Goal: Task Accomplishment & Management: Complete application form

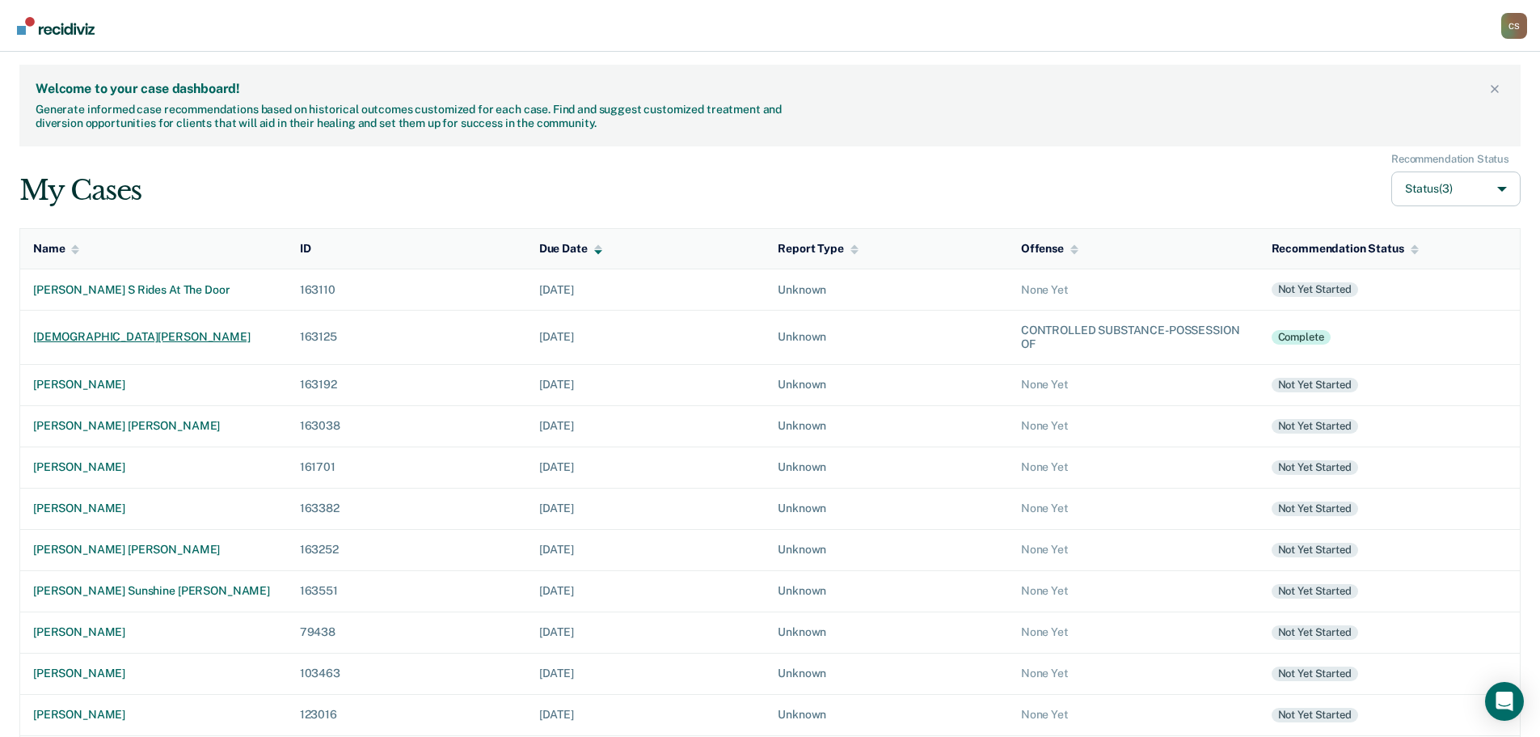
click at [113, 335] on div "[DEMOGRAPHIC_DATA][PERSON_NAME]" at bounding box center [153, 337] width 241 height 14
click at [99, 425] on div "[PERSON_NAME] [PERSON_NAME]" at bounding box center [153, 426] width 241 height 14
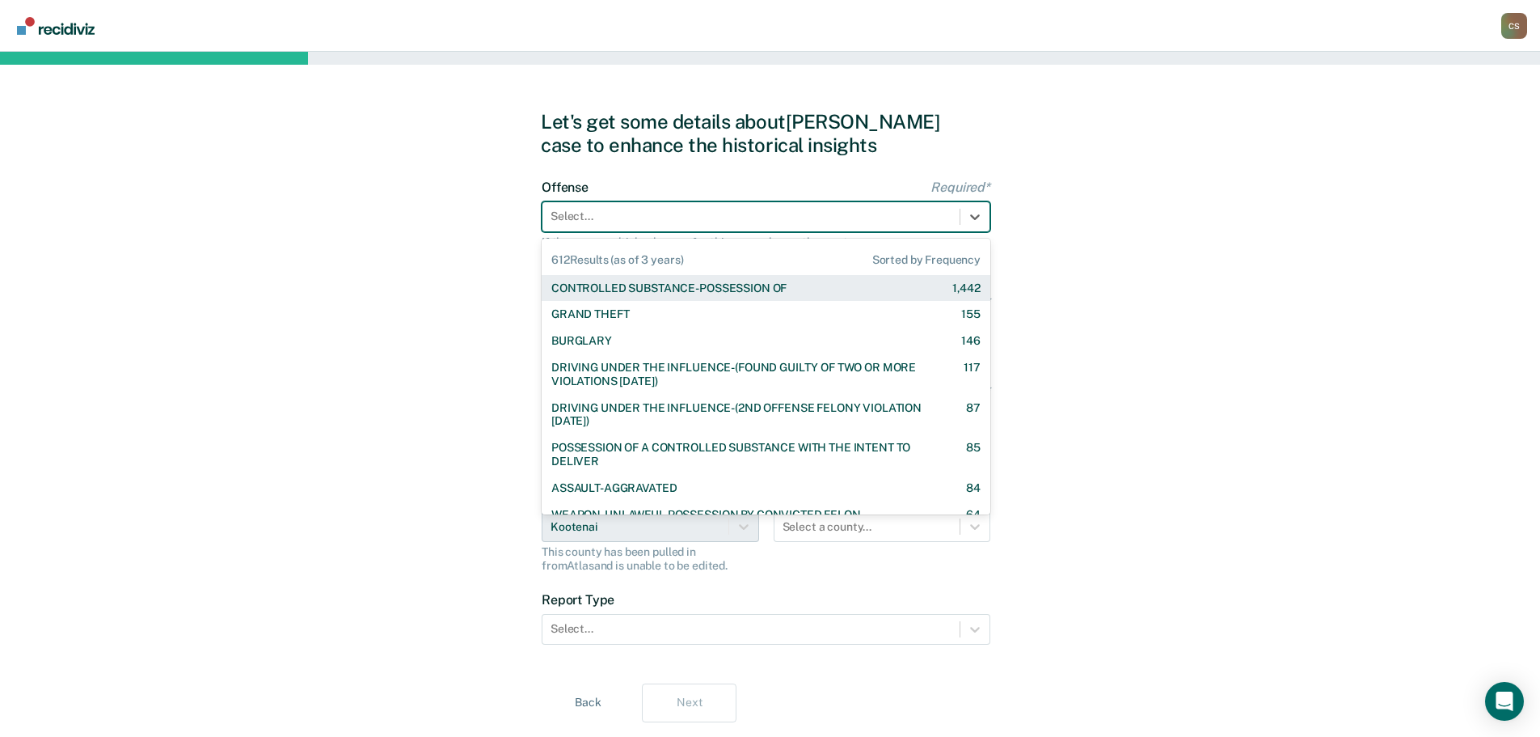
click at [648, 223] on div at bounding box center [751, 216] width 401 height 17
click at [633, 297] on div "CONTROLLED SUBSTANCE-POSSESSION OF 1,442" at bounding box center [766, 288] width 449 height 27
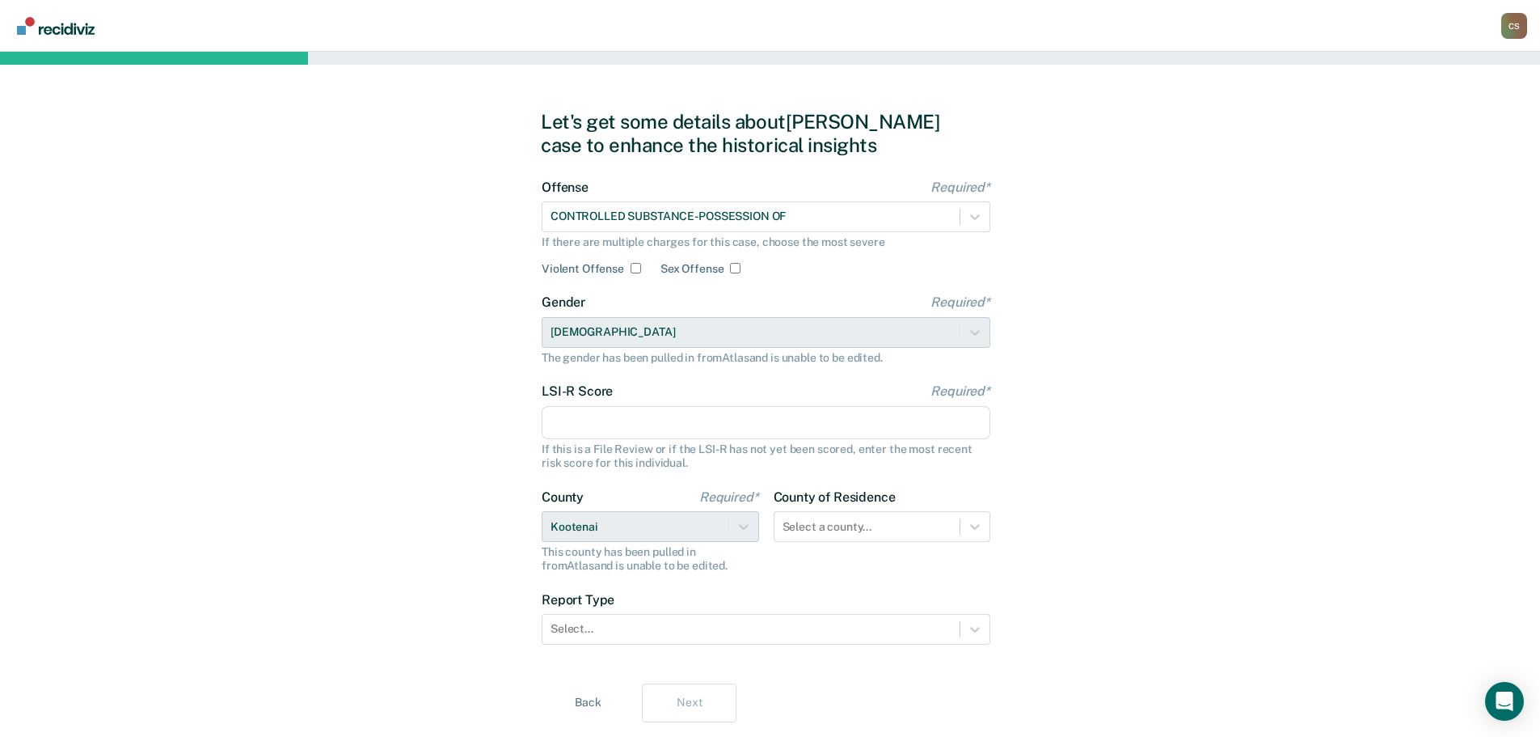
click at [619, 413] on input "LSI-R Score Required*" at bounding box center [766, 423] width 449 height 34
type input "27"
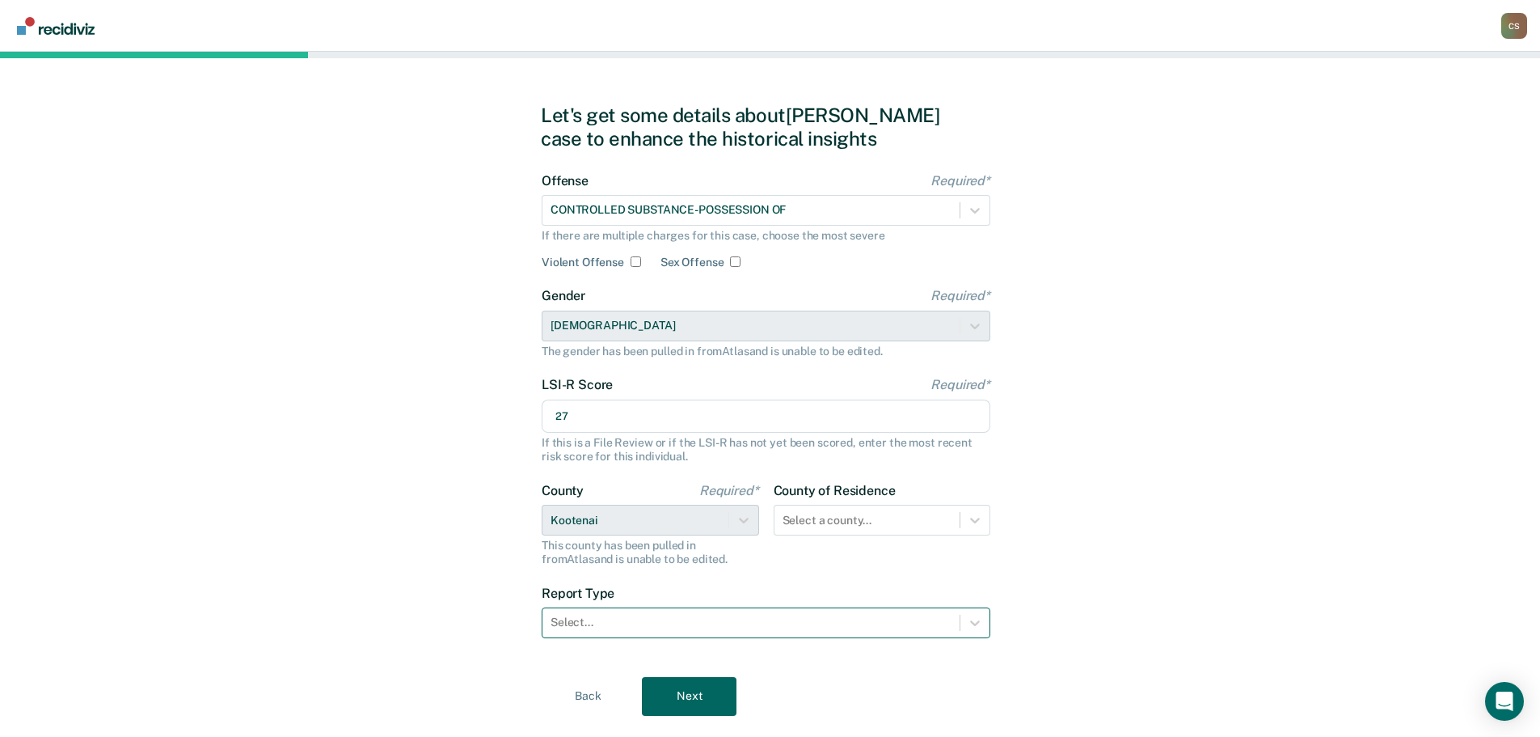
click at [629, 632] on div "Select..." at bounding box center [751, 621] width 417 height 23
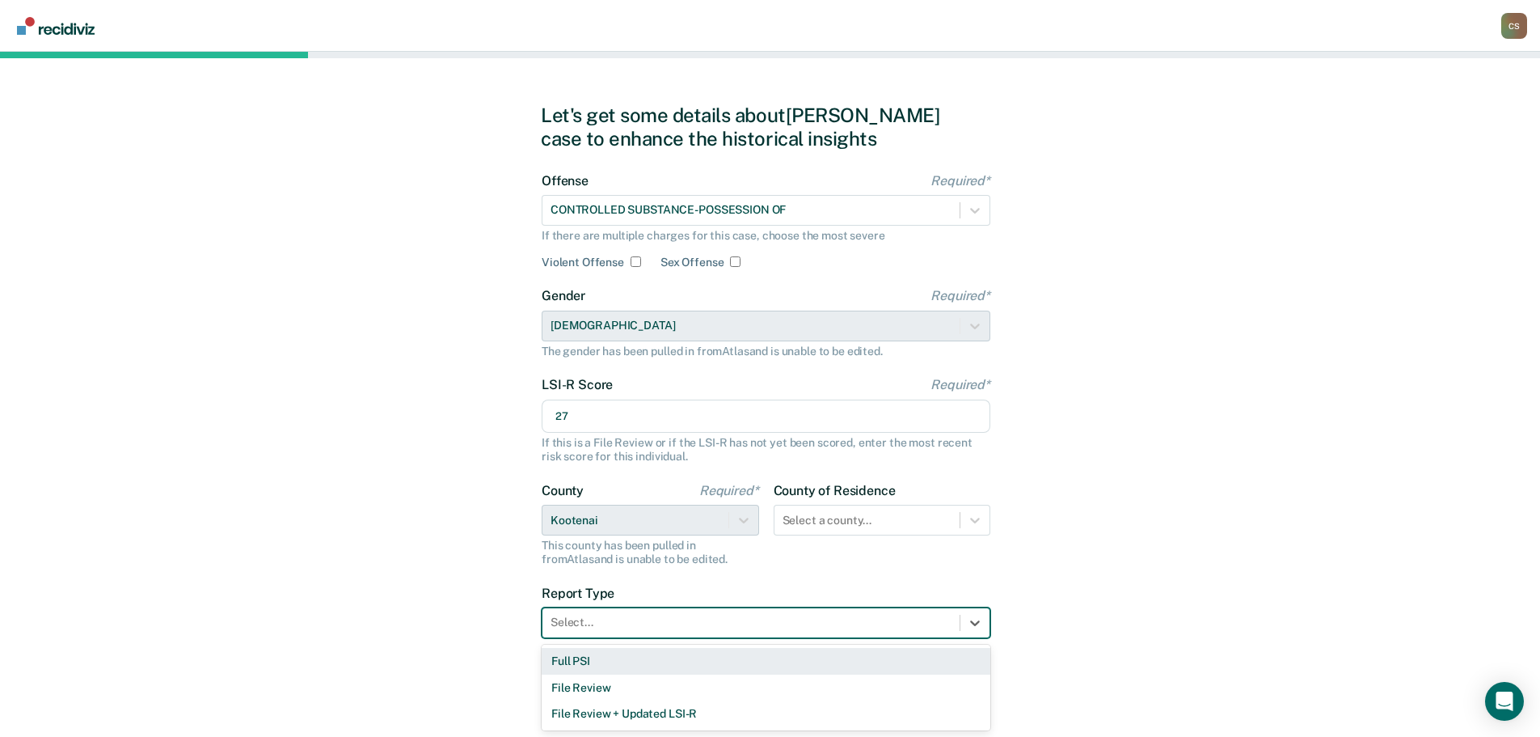
click at [626, 659] on div "Full PSI" at bounding box center [766, 661] width 449 height 27
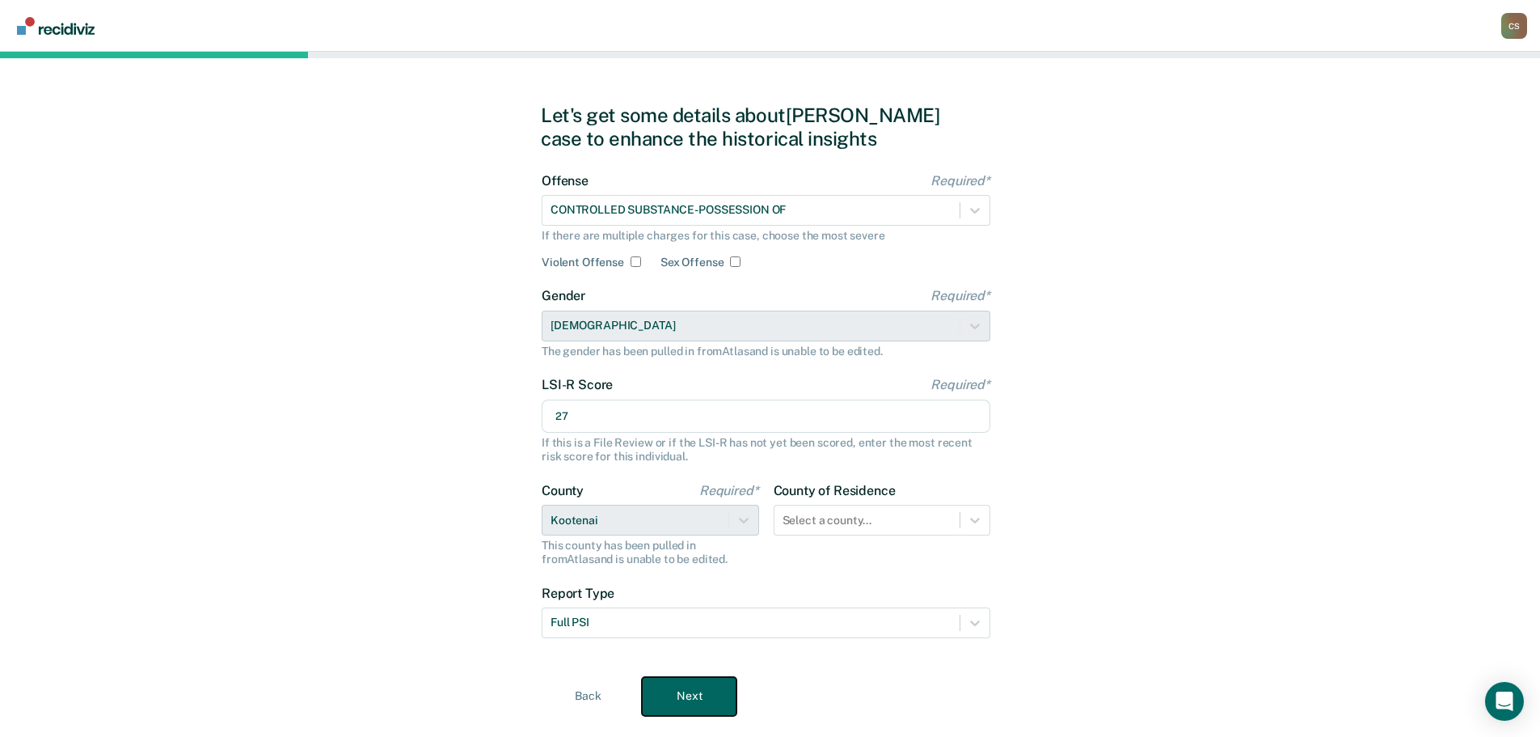
click at [670, 695] on button "Next" at bounding box center [689, 696] width 95 height 39
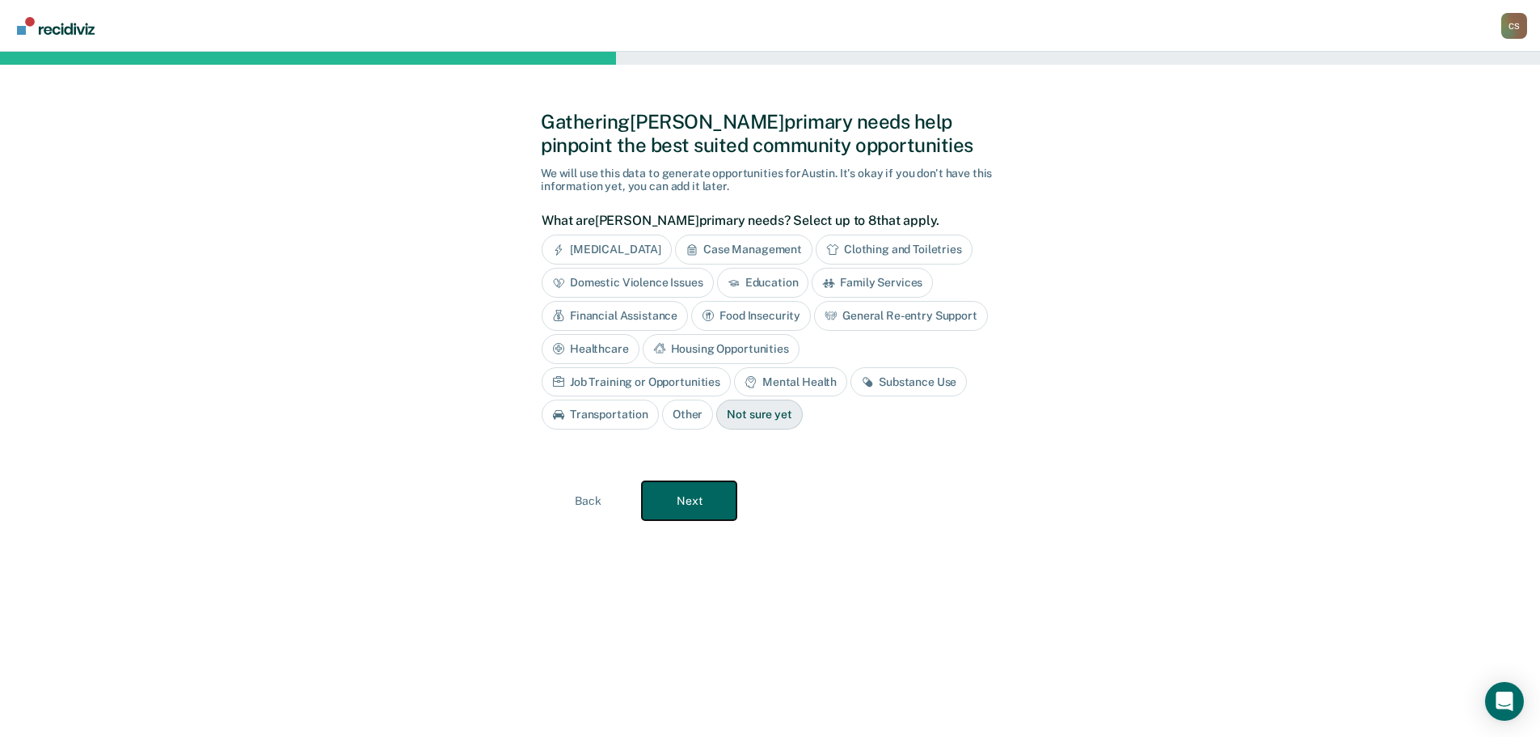
scroll to position [0, 0]
click at [730, 243] on div "Case Management" at bounding box center [750, 249] width 137 height 30
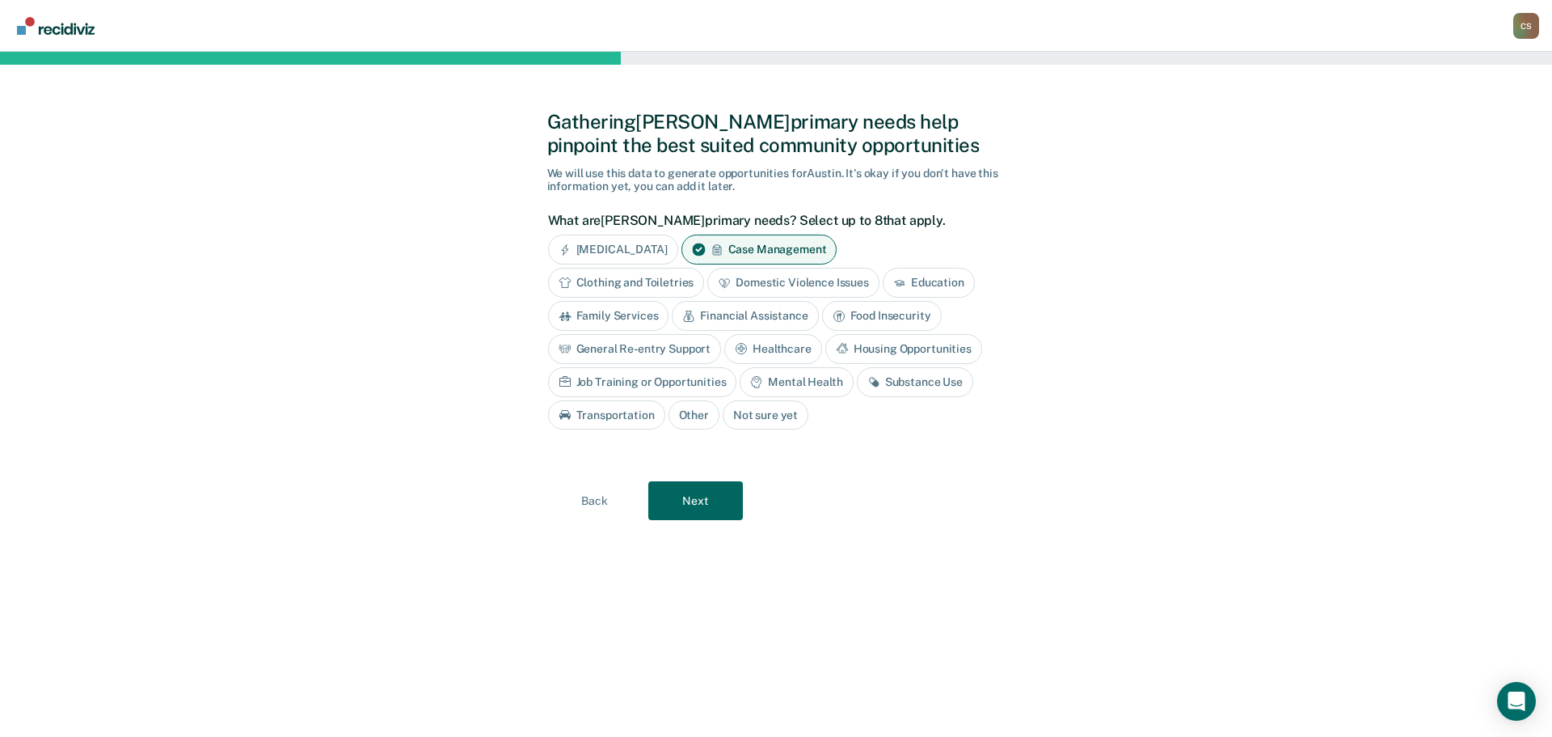
click at [855, 351] on div "Housing Opportunities" at bounding box center [904, 349] width 157 height 30
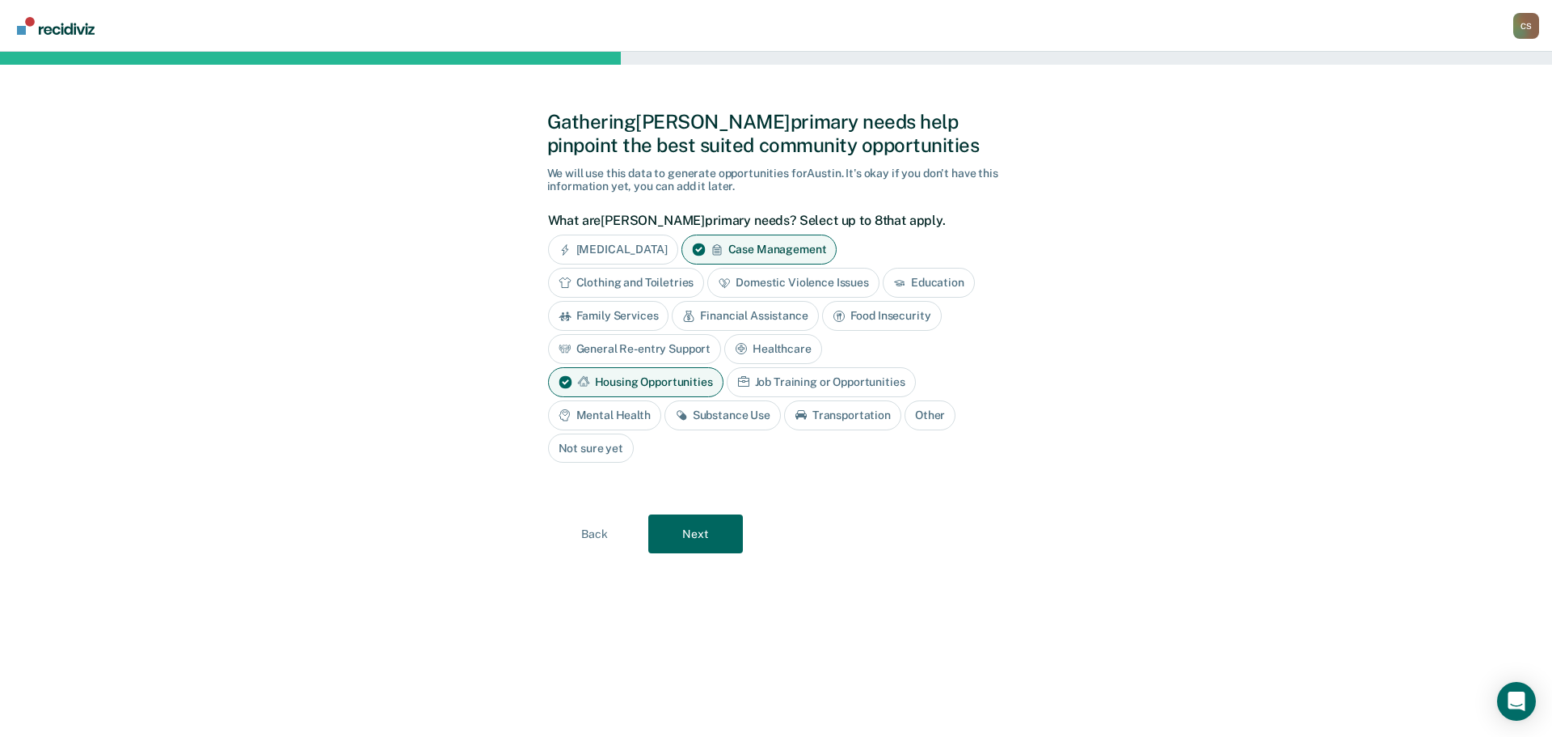
click at [767, 377] on div "Job Training or Opportunities" at bounding box center [821, 382] width 189 height 30
click at [699, 415] on div "Substance Use" at bounding box center [723, 415] width 116 height 30
click at [691, 536] on button "Next" at bounding box center [695, 534] width 95 height 39
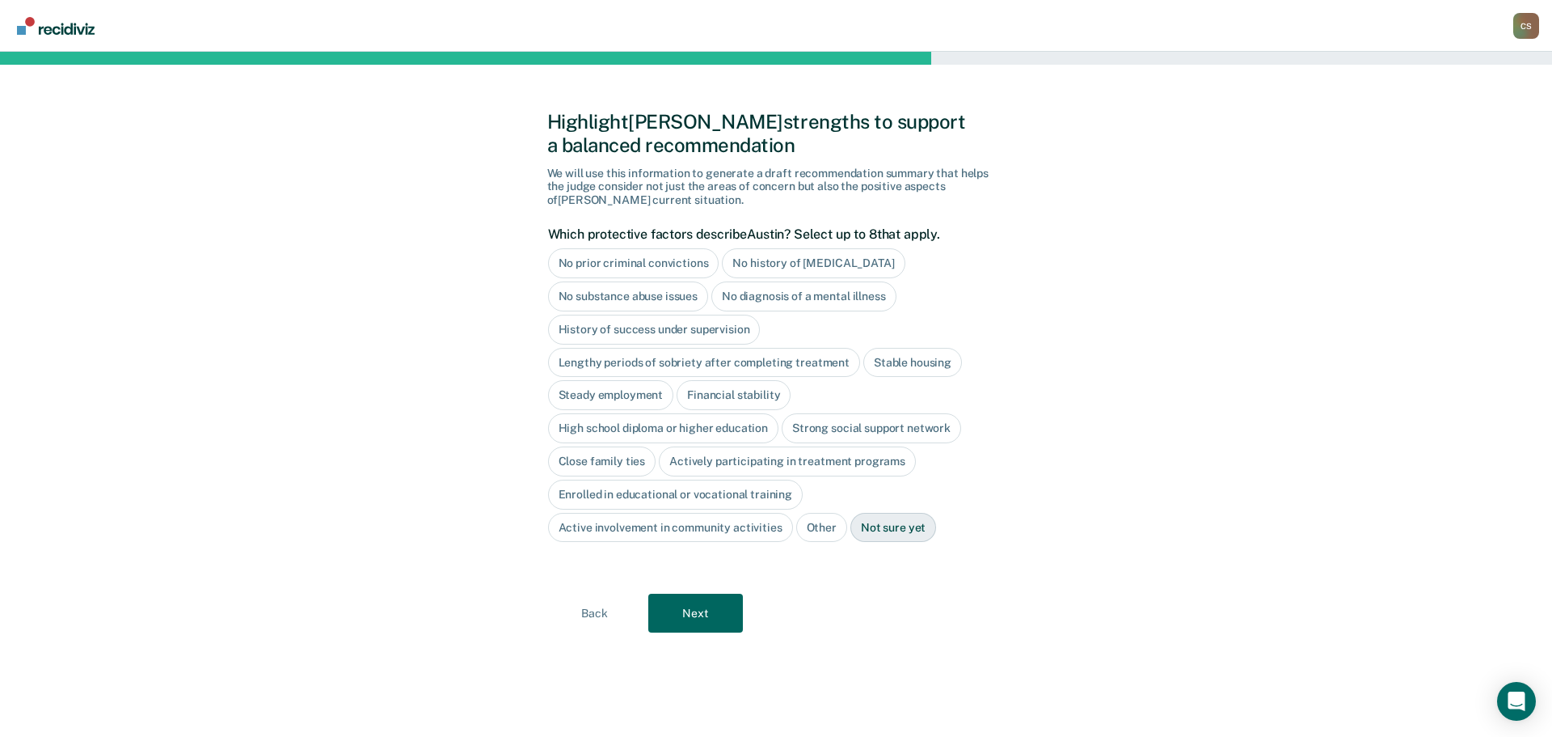
click at [809, 296] on div "No diagnosis of a mental illness" at bounding box center [804, 296] width 185 height 30
click at [703, 614] on button "Next" at bounding box center [695, 613] width 95 height 39
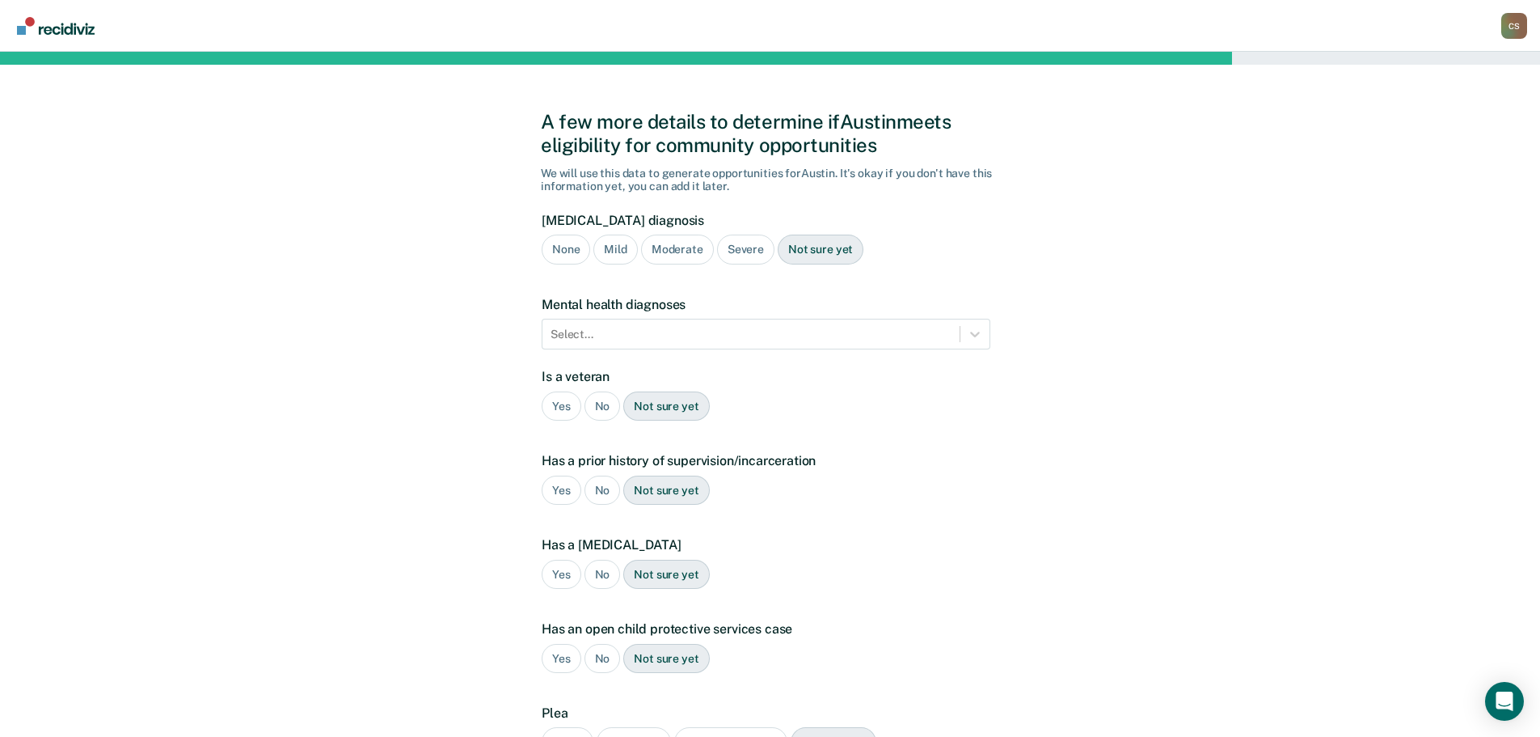
click at [749, 260] on div "Severe" at bounding box center [745, 249] width 57 height 30
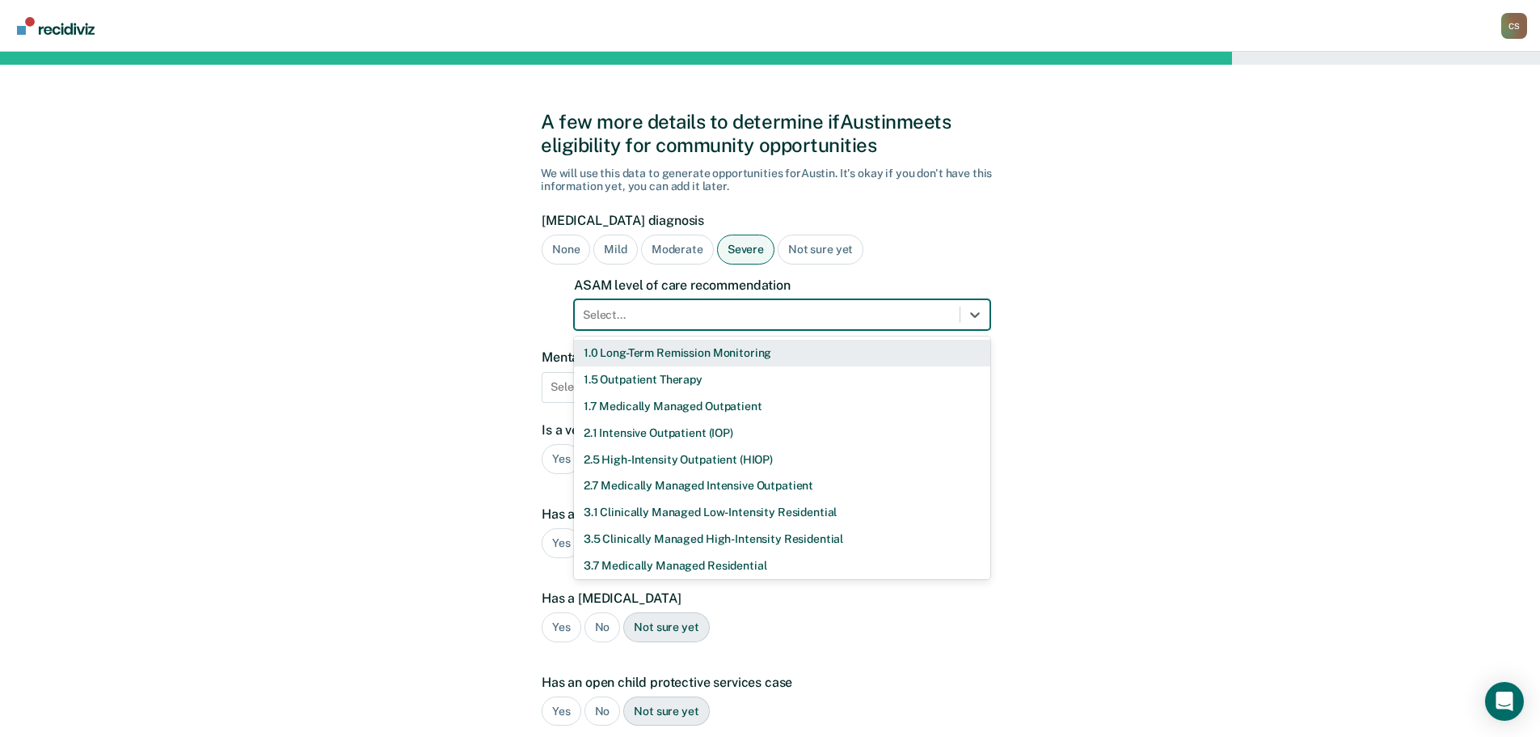
click at [737, 316] on div at bounding box center [767, 314] width 369 height 17
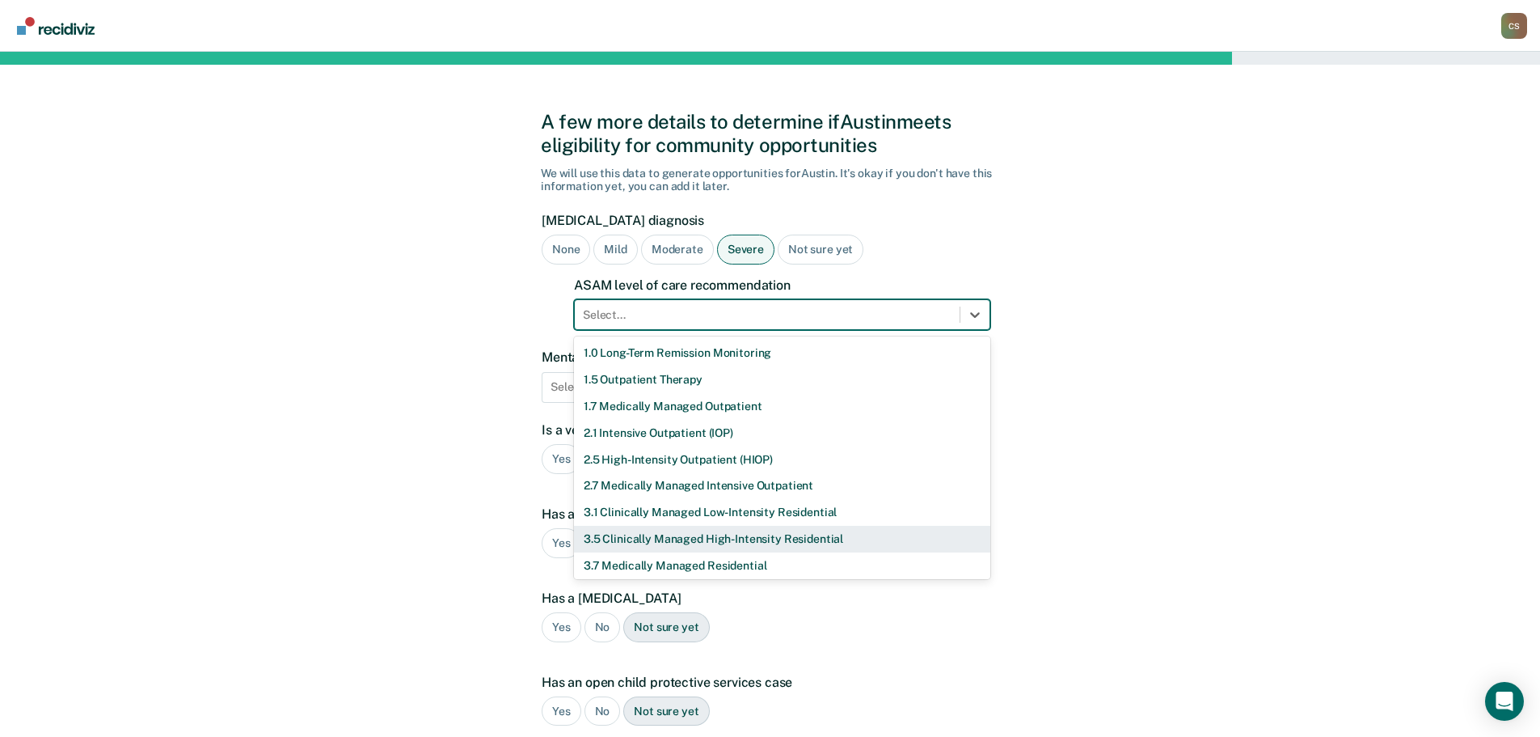
click at [682, 534] on div "3.5 Clinically Managed High-Intensity Residential" at bounding box center [782, 539] width 416 height 27
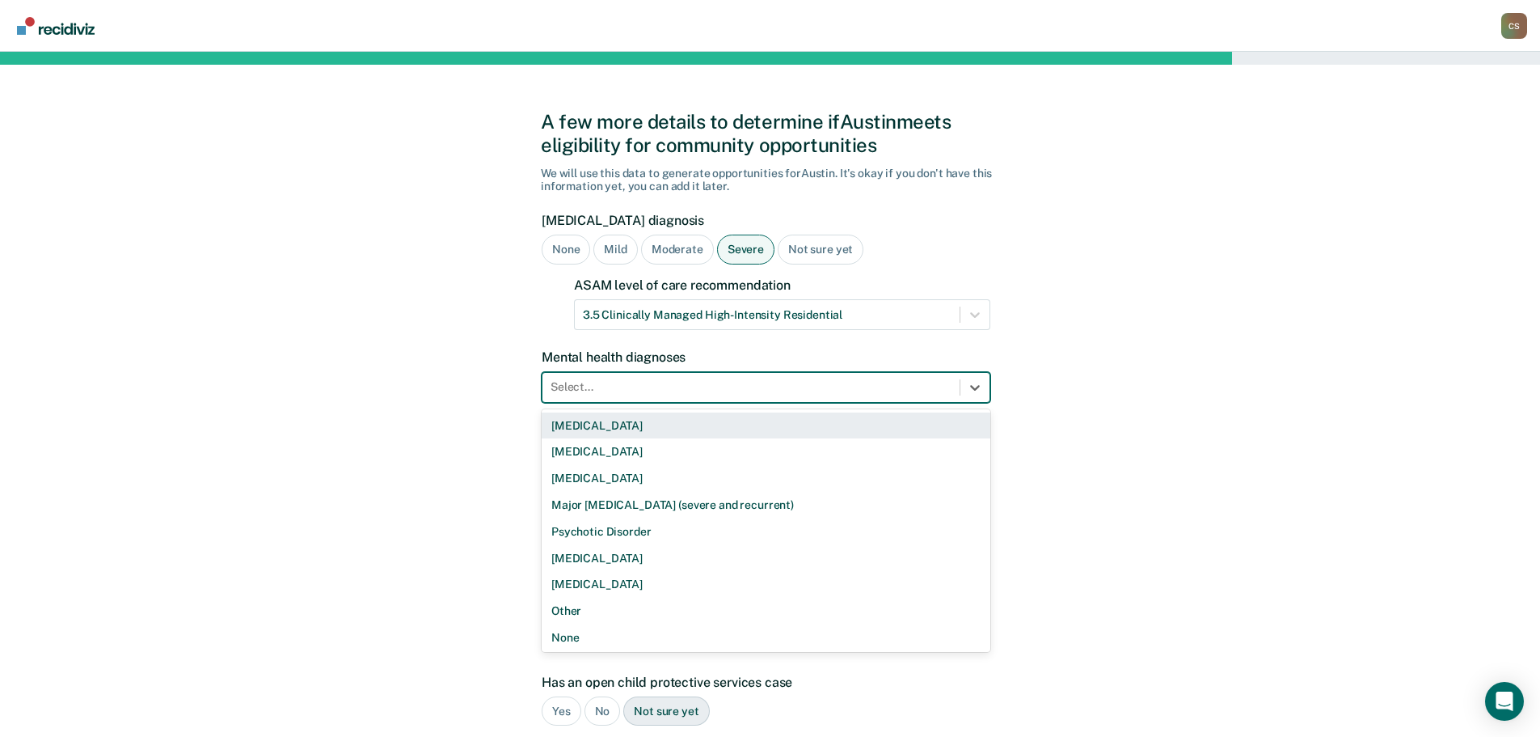
click at [634, 382] on div at bounding box center [751, 386] width 401 height 17
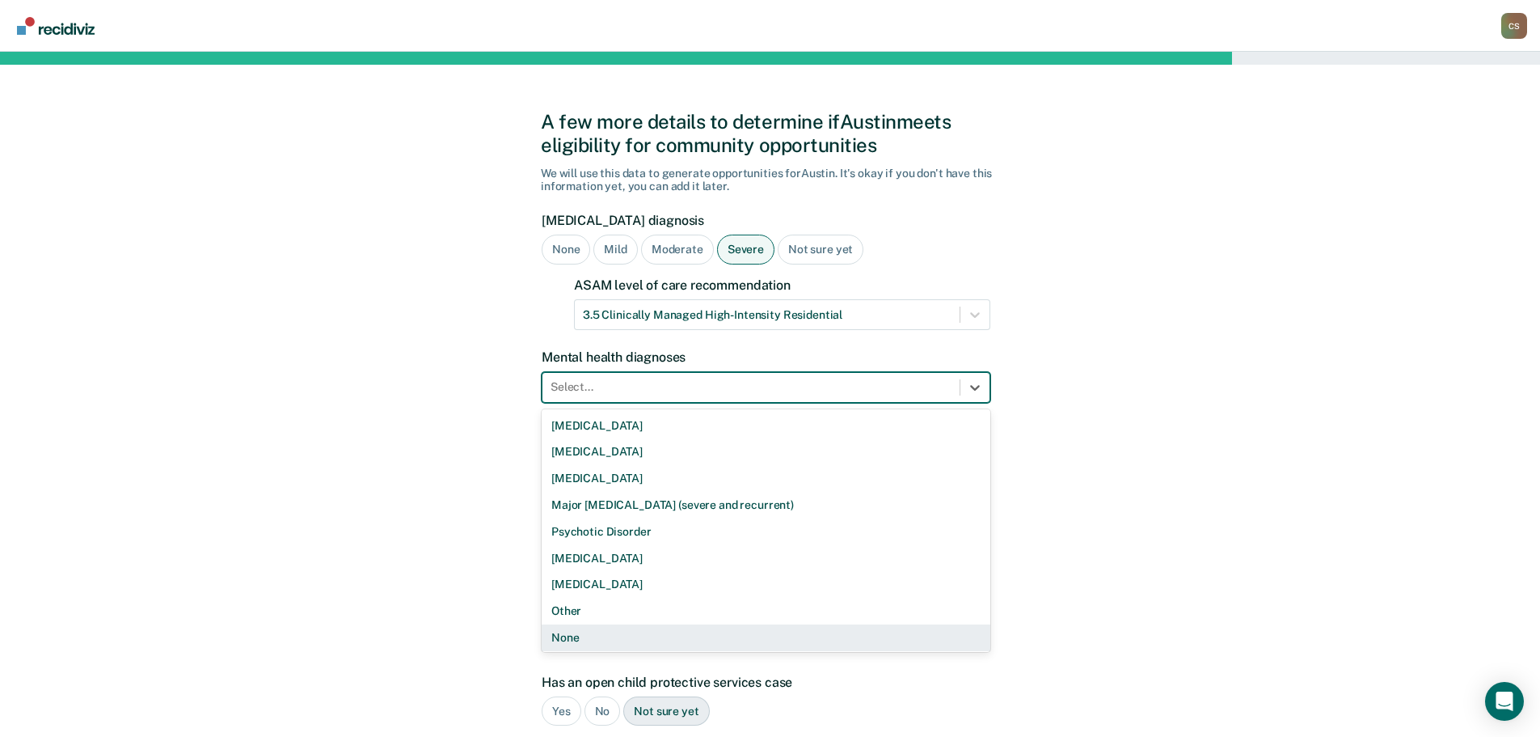
click at [614, 640] on div "None" at bounding box center [766, 637] width 449 height 27
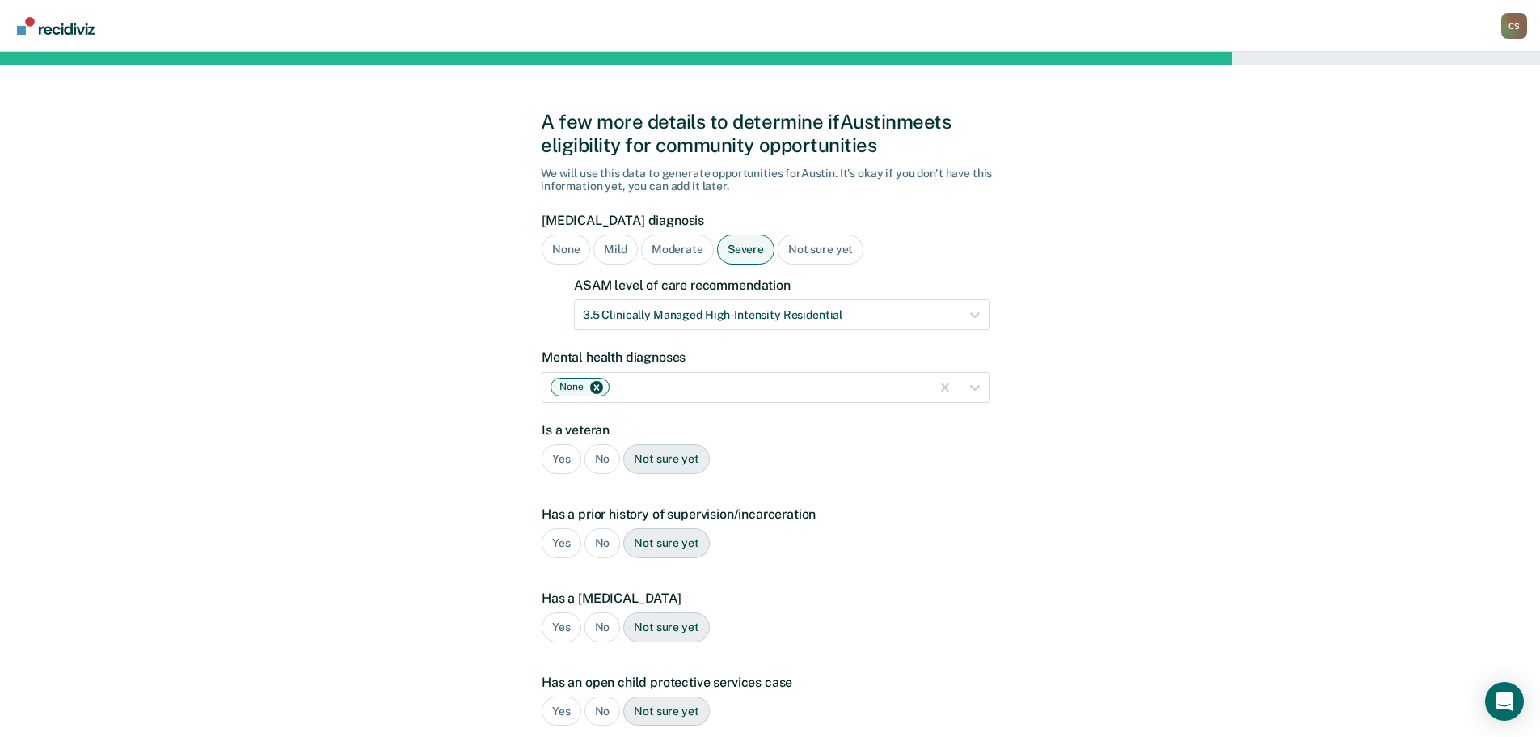
click at [598, 471] on div "No" at bounding box center [603, 459] width 36 height 30
click at [565, 546] on div "Yes" at bounding box center [562, 543] width 40 height 30
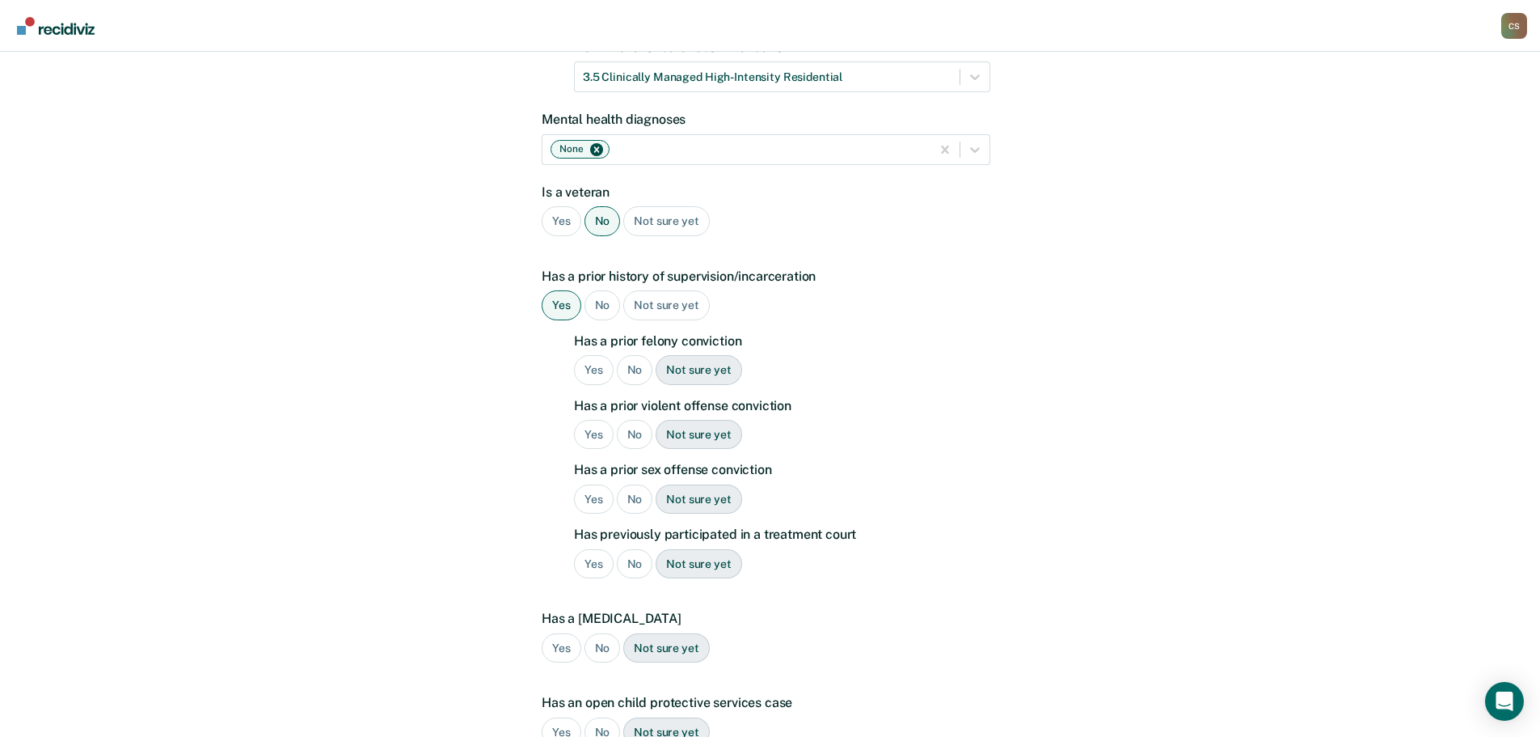
scroll to position [243, 0]
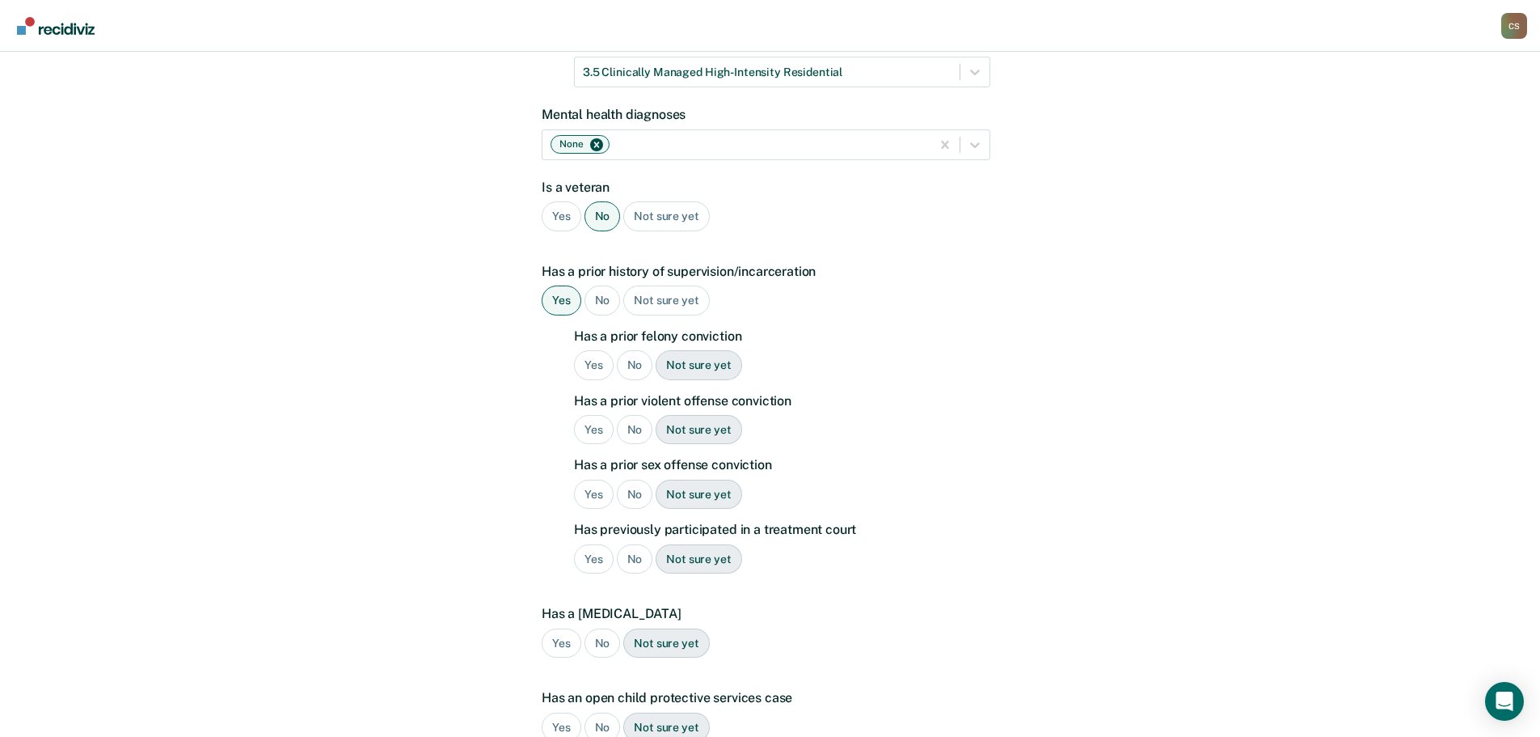
click at [596, 373] on div "Yes" at bounding box center [594, 365] width 40 height 30
click at [634, 428] on div "No" at bounding box center [635, 430] width 36 height 30
click at [639, 488] on div "No" at bounding box center [635, 494] width 36 height 30
click at [628, 554] on div "No" at bounding box center [635, 559] width 36 height 30
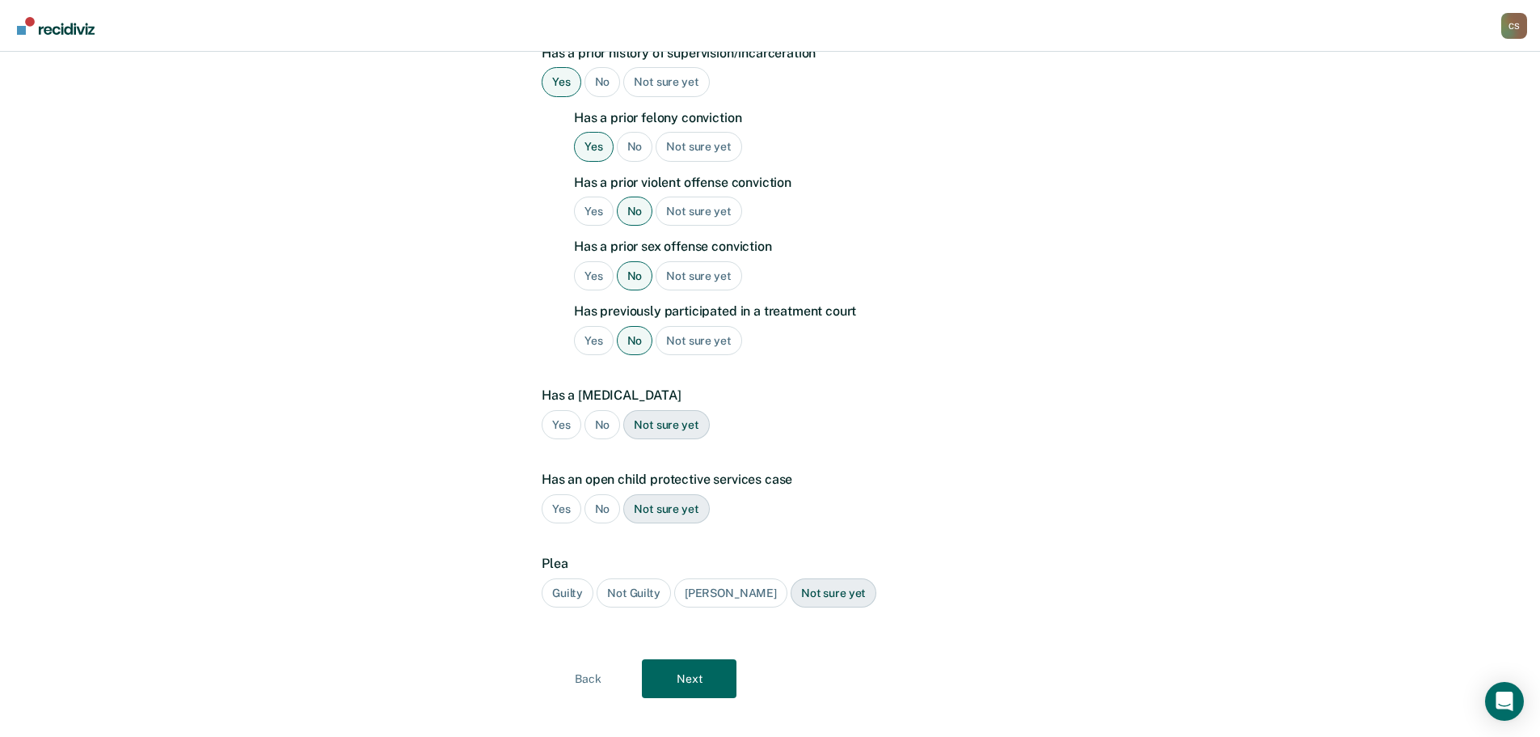
scroll to position [480, 0]
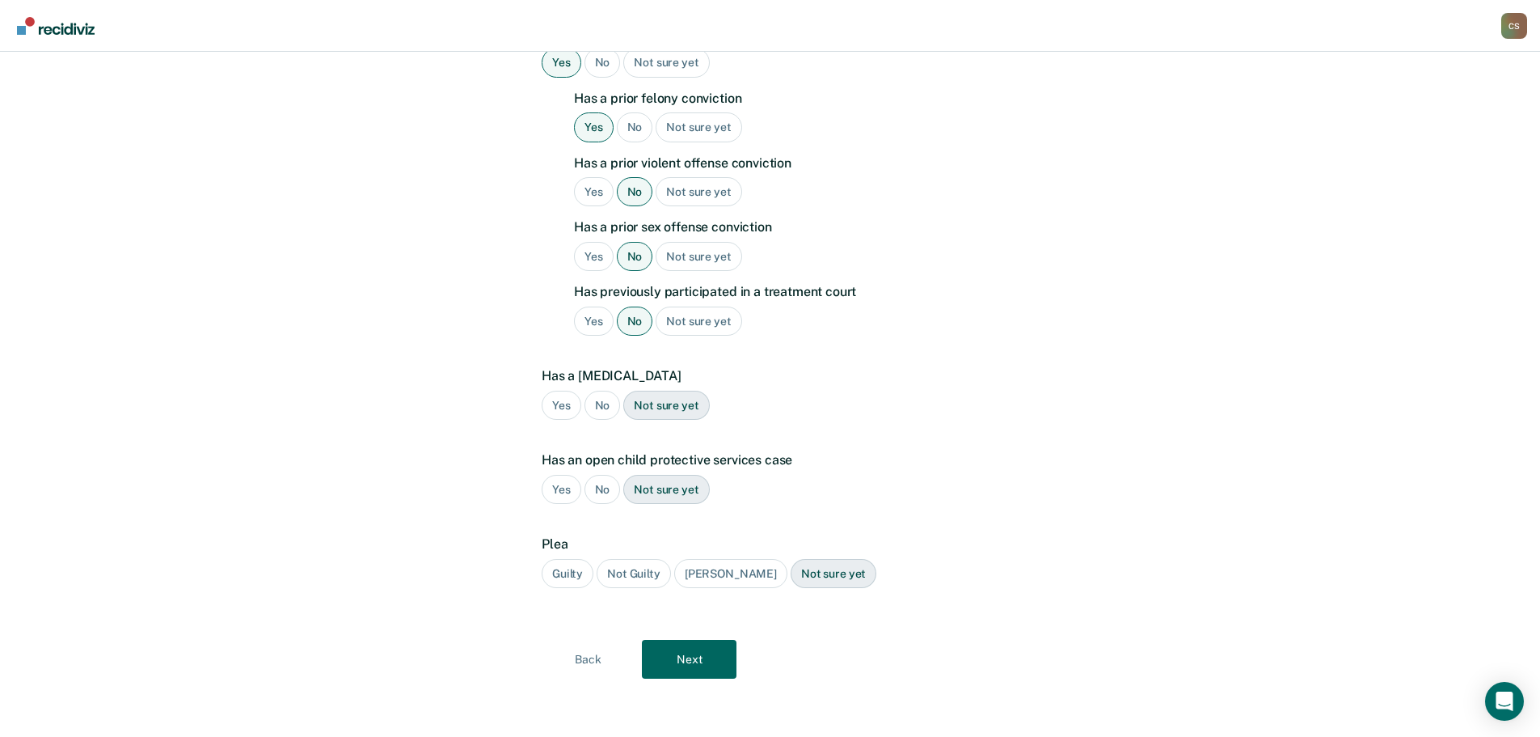
click at [606, 409] on div "No" at bounding box center [603, 406] width 36 height 30
click at [610, 488] on div "No" at bounding box center [603, 490] width 36 height 30
click at [567, 578] on div "Guilty" at bounding box center [568, 574] width 52 height 30
click at [700, 658] on button "Next" at bounding box center [689, 659] width 95 height 39
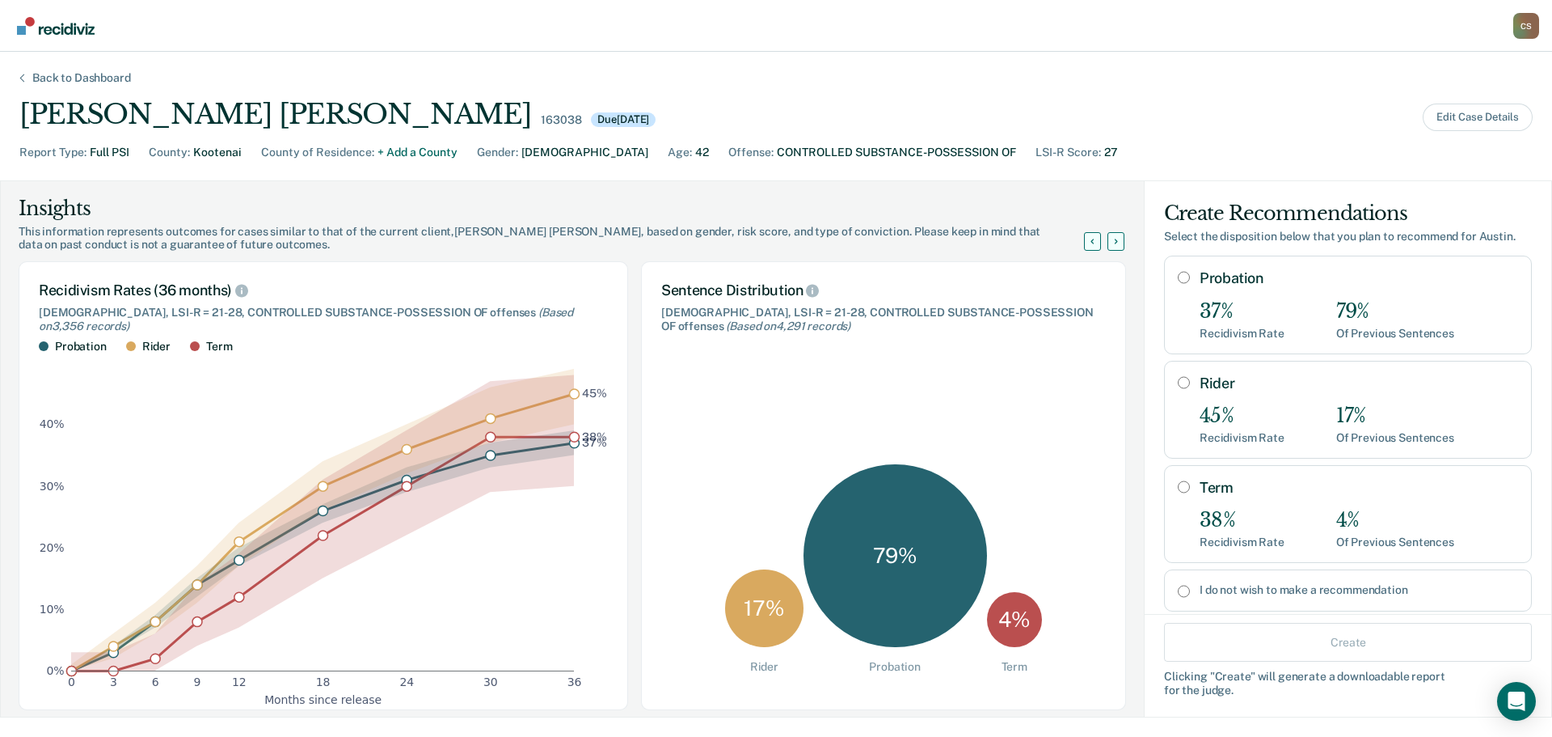
click at [1178, 384] on input "Rider" at bounding box center [1184, 382] width 12 height 13
radio input "true"
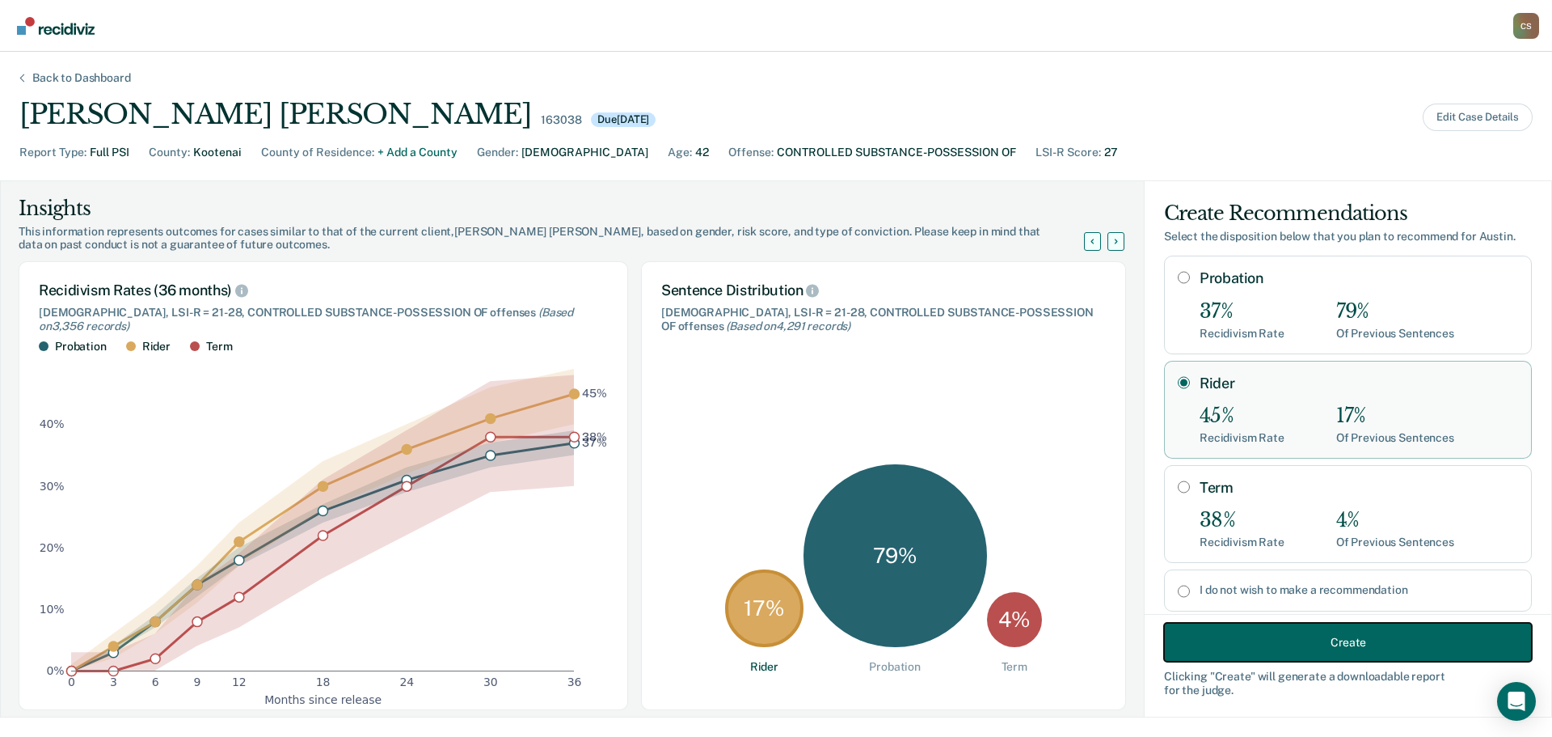
click at [1230, 642] on button "Create" at bounding box center [1348, 642] width 368 height 39
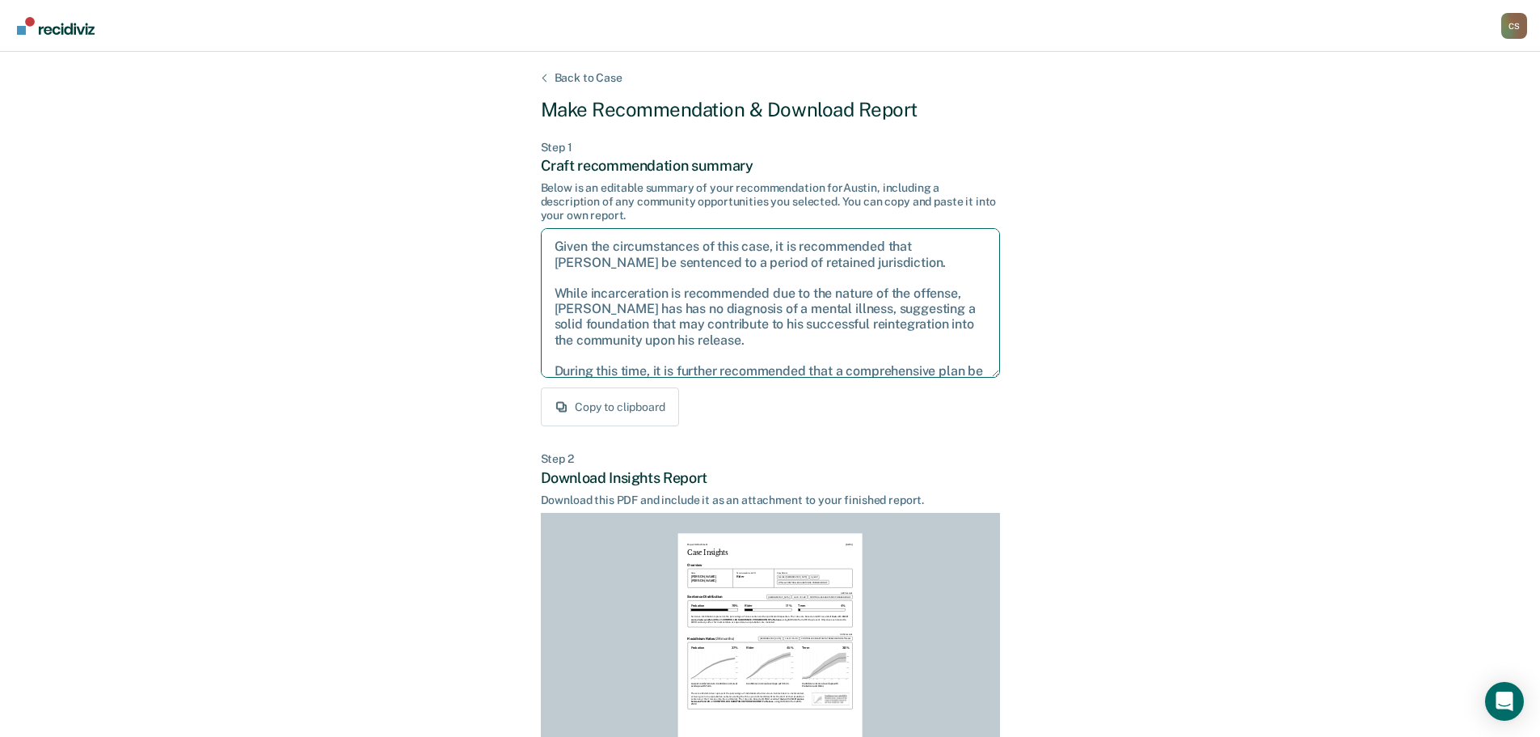
scroll to position [57, 0]
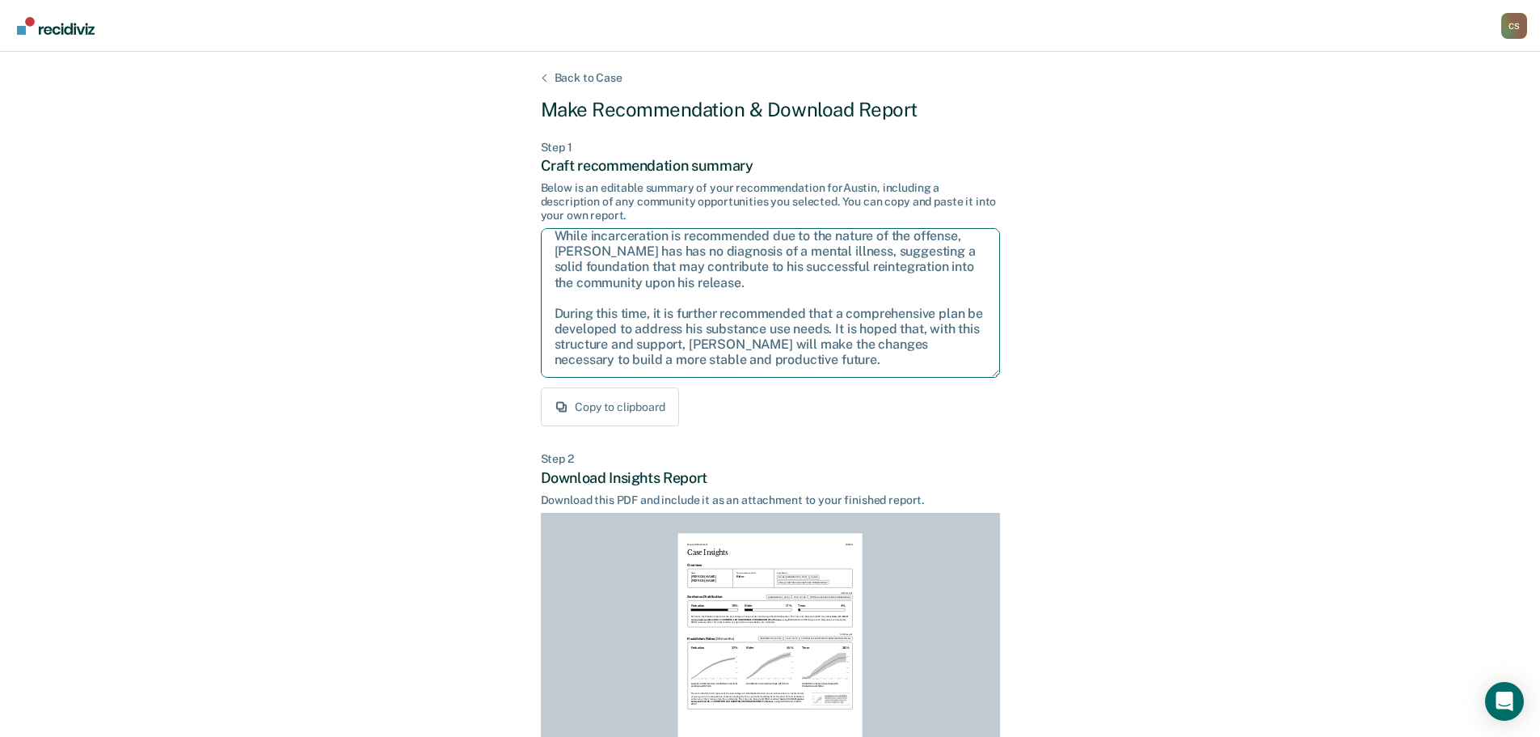
drag, startPoint x: 556, startPoint y: 246, endPoint x: 820, endPoint y: 378, distance: 294.7
click at [820, 378] on textarea "Given the circumstances of this case, it is recommended that [PERSON_NAME] be s…" at bounding box center [770, 303] width 459 height 150
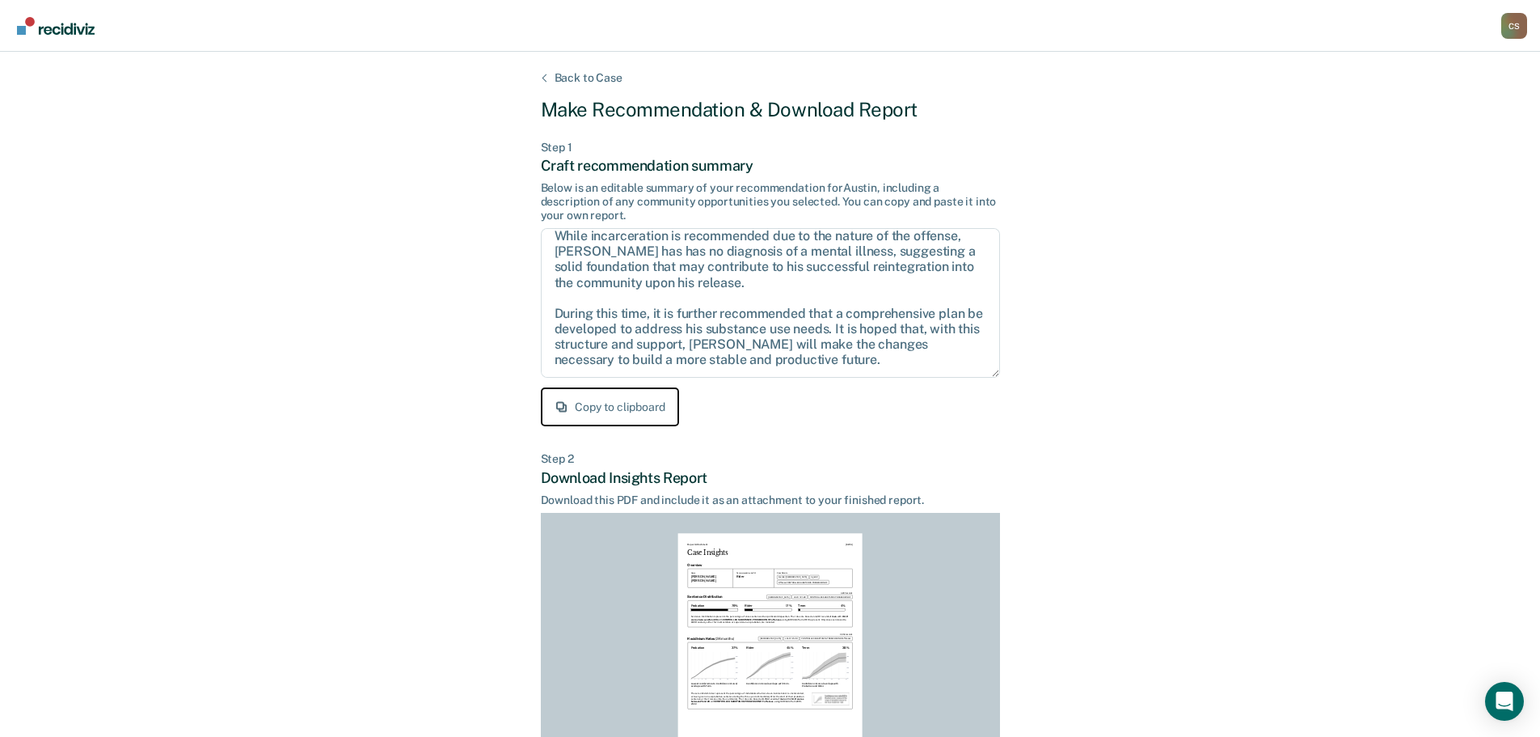
click at [638, 406] on button "Copy to clipboard" at bounding box center [610, 406] width 138 height 39
click at [638, 403] on button "Copied to clipboard" at bounding box center [613, 406] width 145 height 39
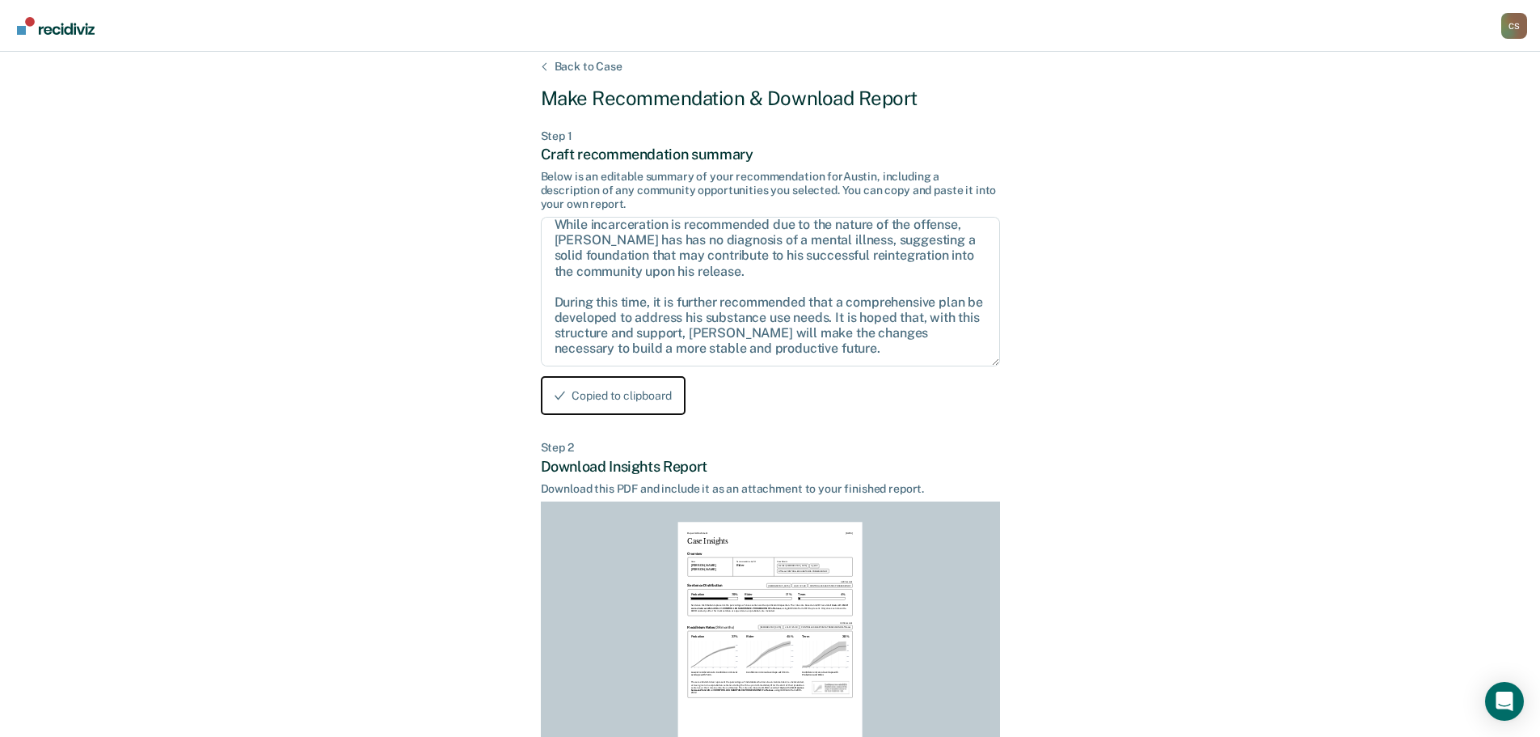
scroll to position [185, 0]
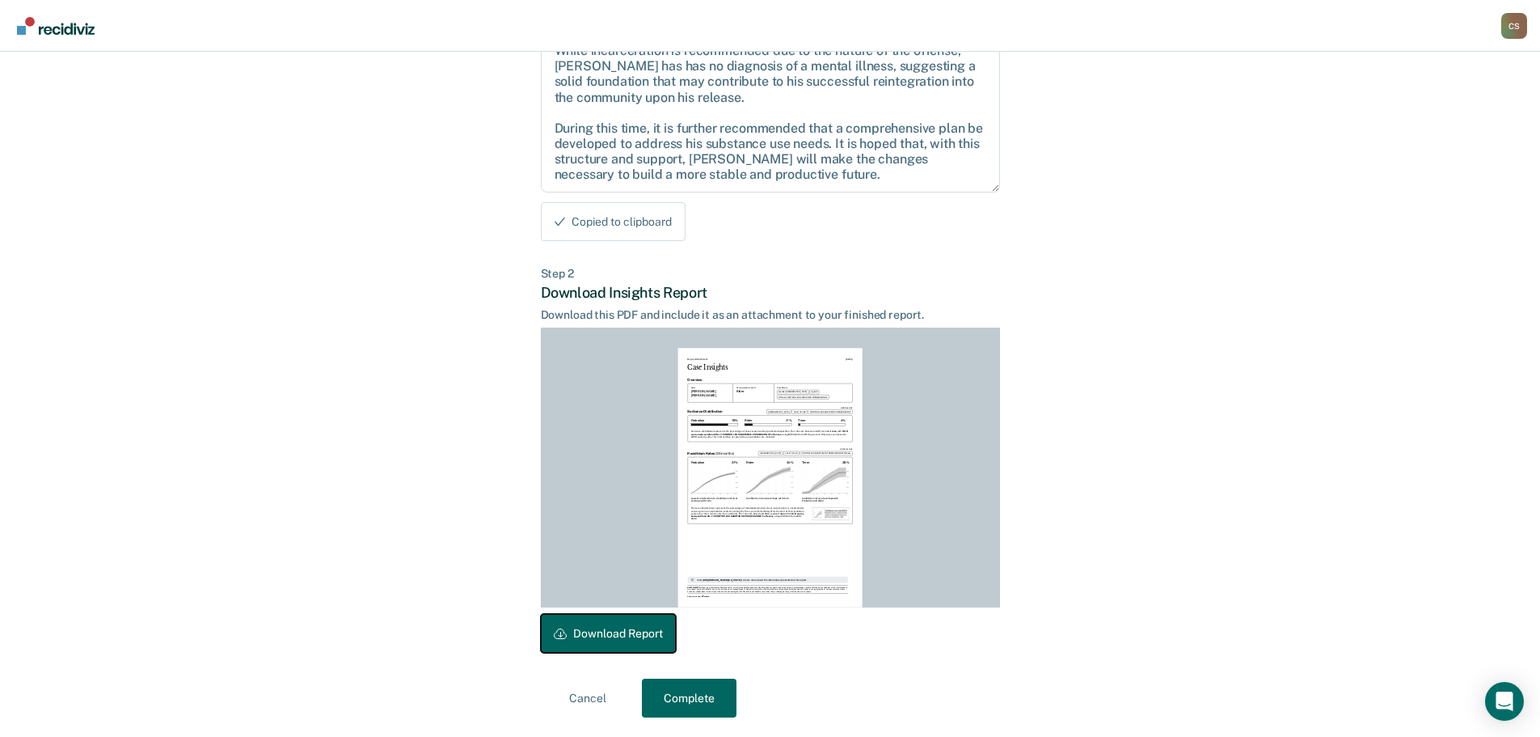
drag, startPoint x: 585, startPoint y: 633, endPoint x: 684, endPoint y: 687, distance: 112.5
click at [588, 633] on button "Download Report" at bounding box center [608, 633] width 135 height 39
click at [692, 695] on button "Complete" at bounding box center [689, 697] width 95 height 39
